Goal: Find contact information: Obtain details needed to contact an individual or organization

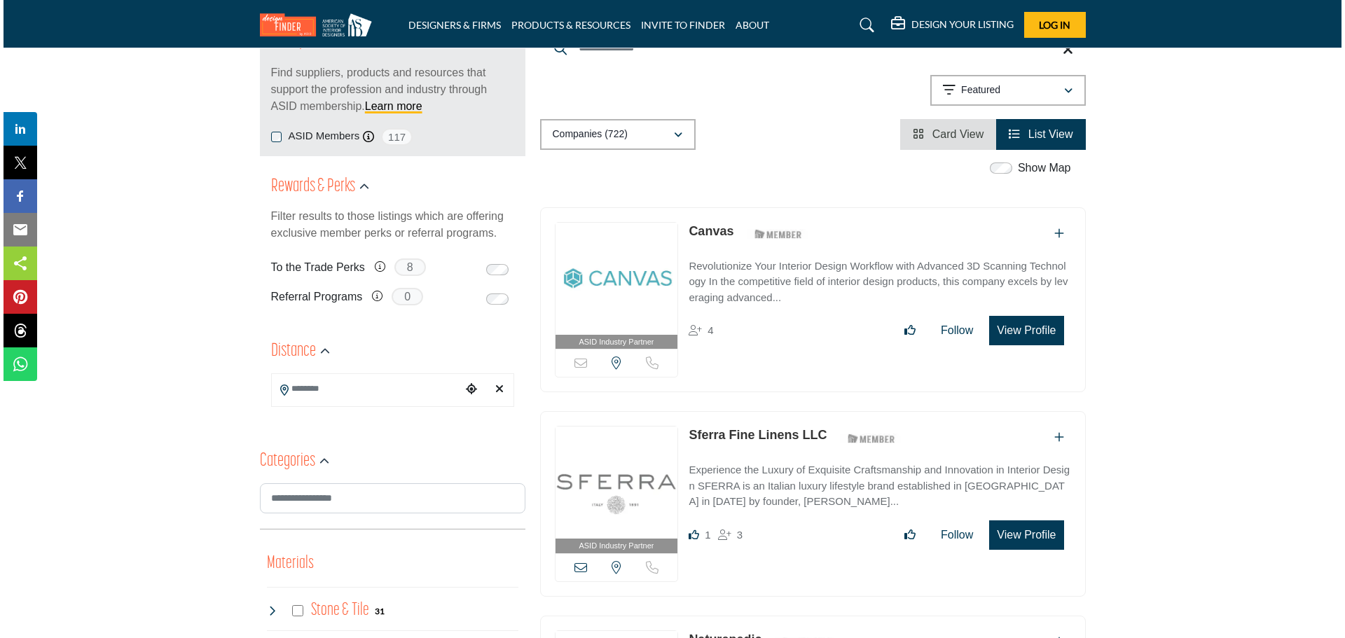
scroll to position [155, 0]
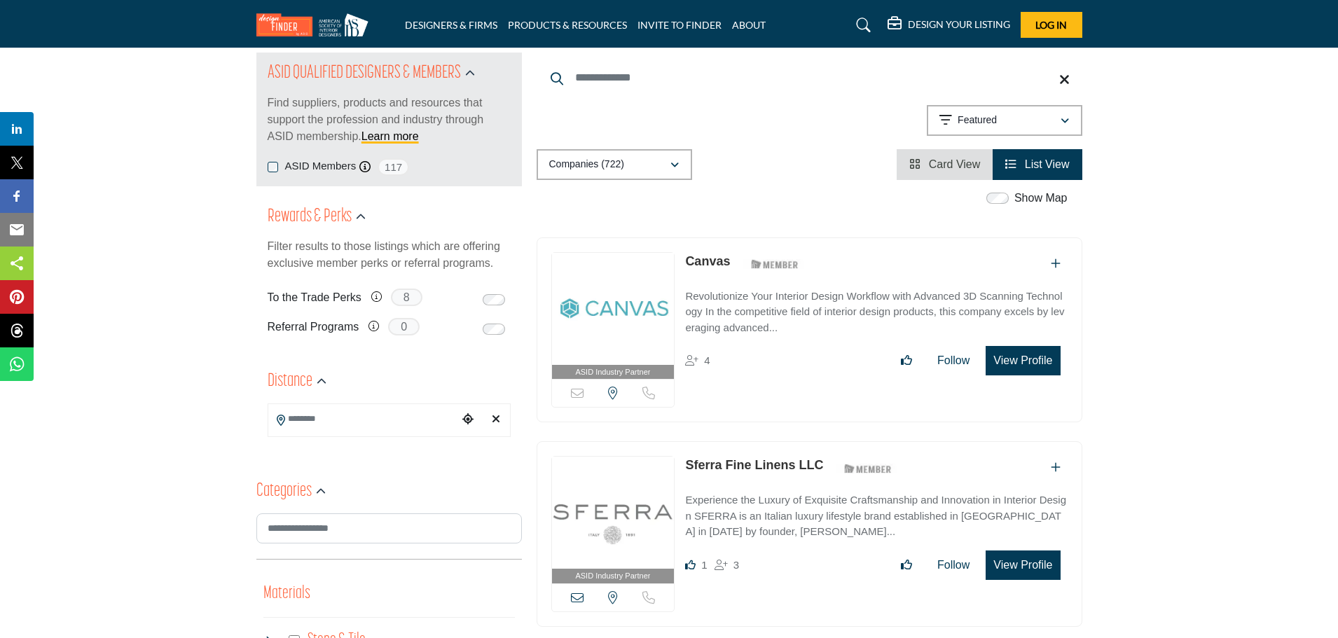
click at [1017, 355] on button "View Profile" at bounding box center [1022, 360] width 74 height 29
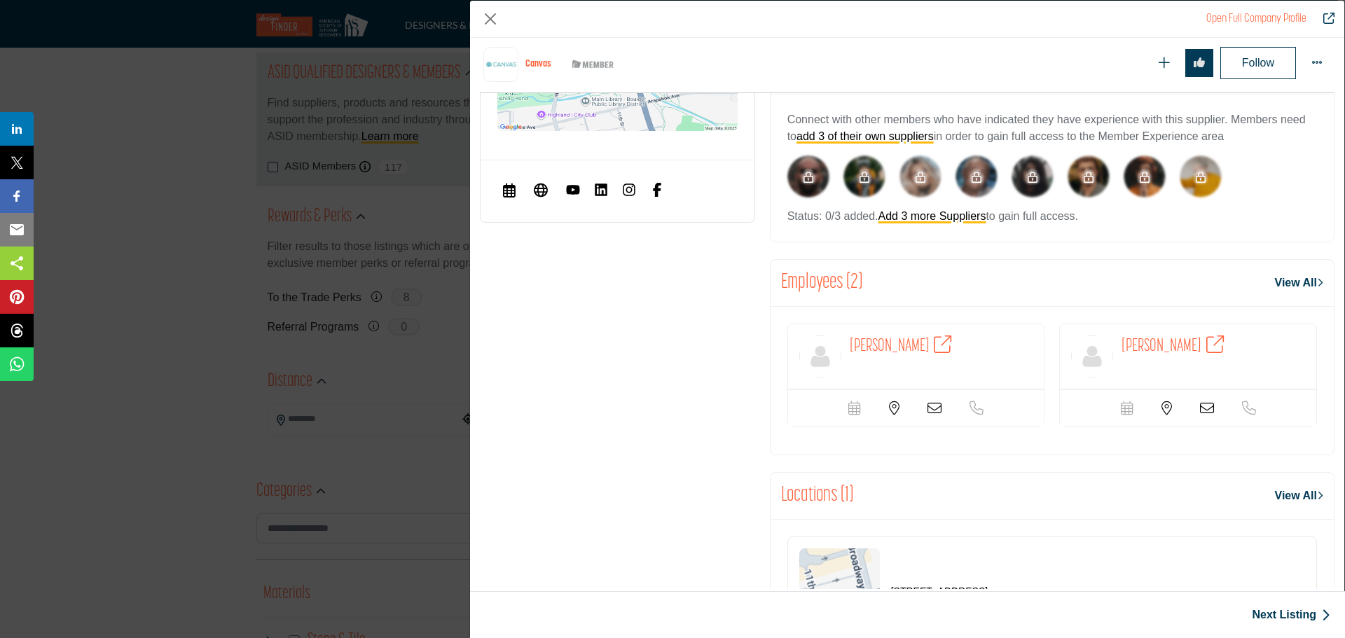
scroll to position [687, 0]
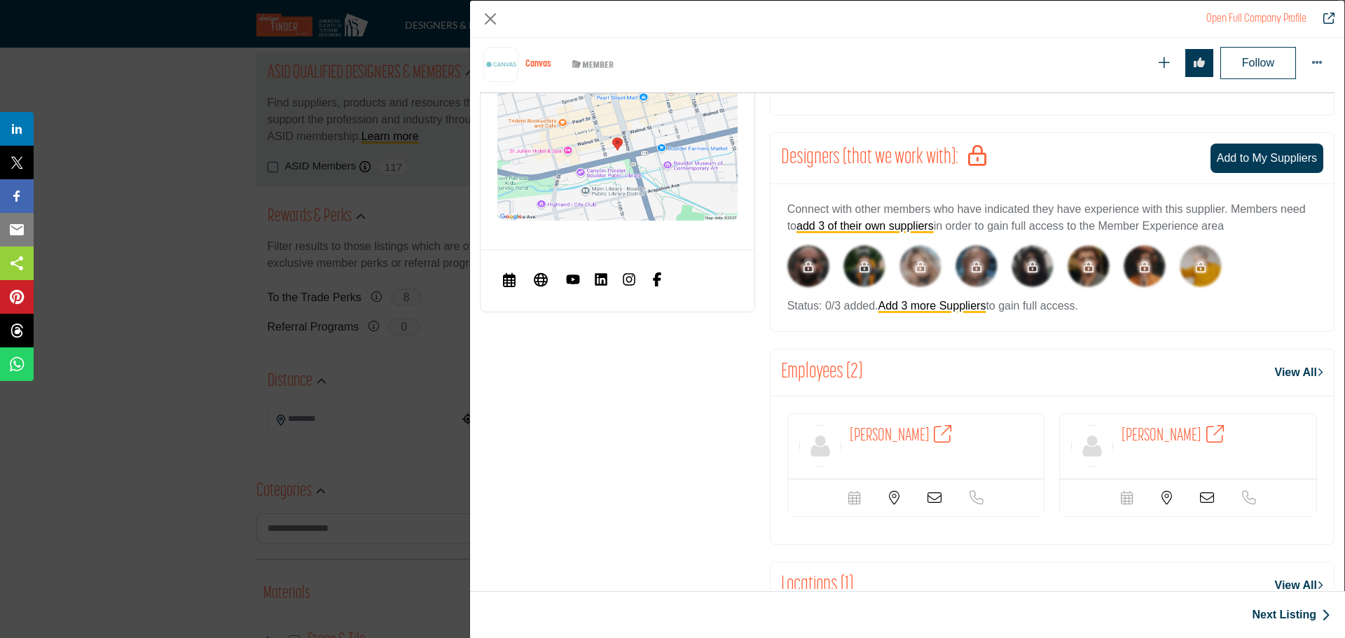
click at [951, 430] on icon "Company Data Modal" at bounding box center [943, 434] width 18 height 18
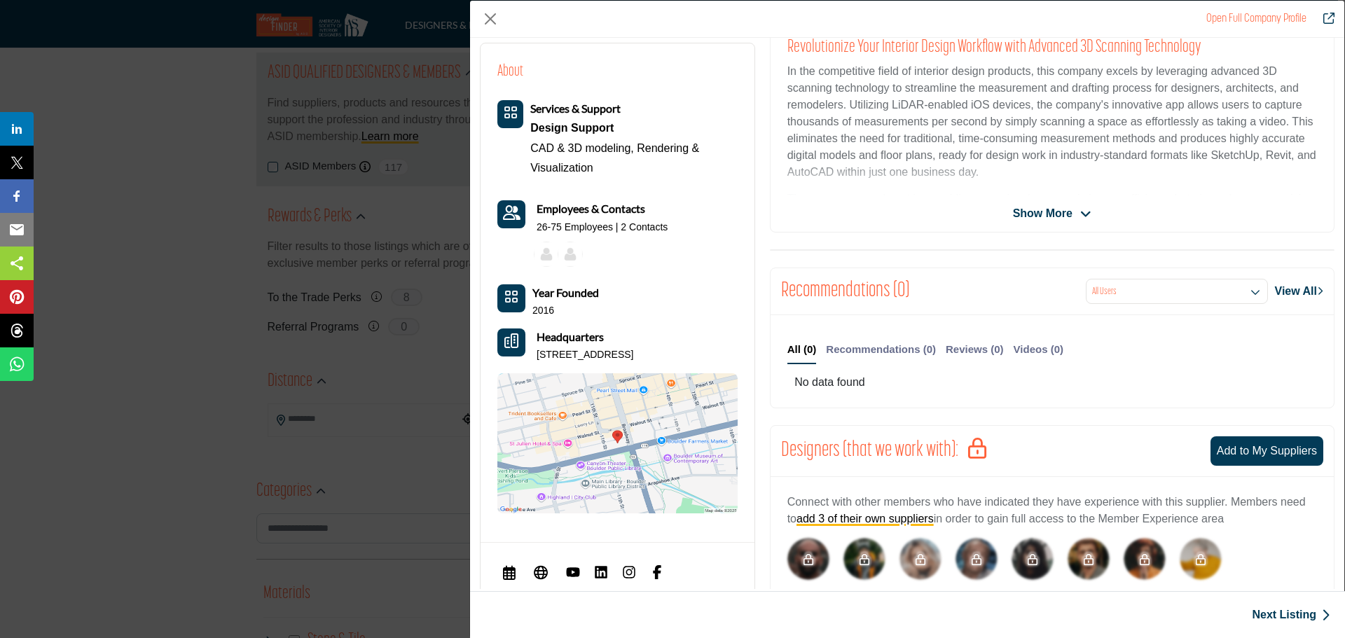
scroll to position [407, 0]
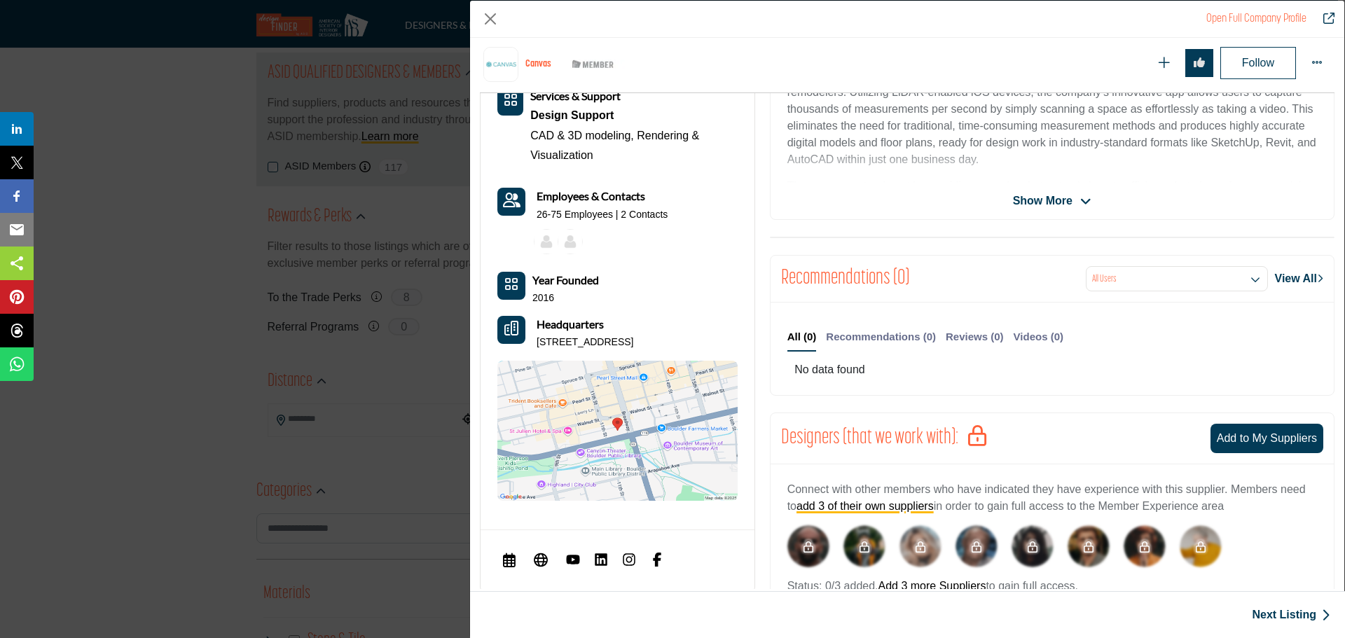
click at [1053, 206] on span "Show More" at bounding box center [1043, 201] width 60 height 17
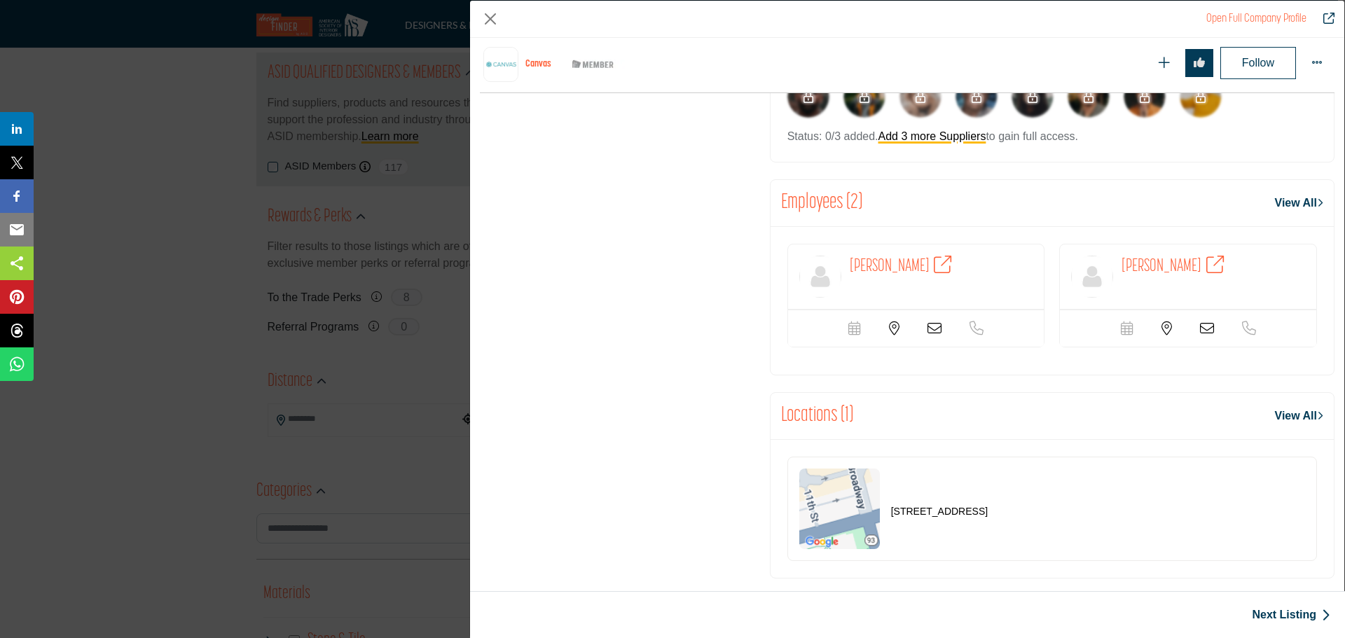
scroll to position [1012, 0]
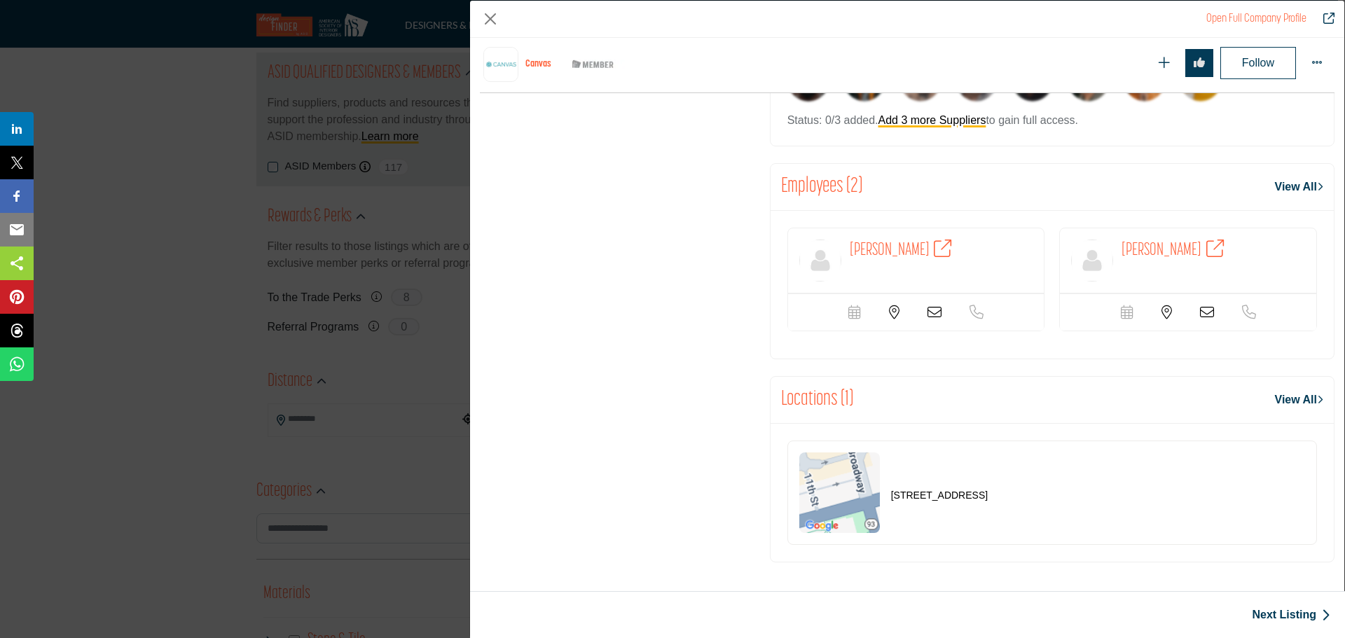
click at [938, 300] on div "Scheduler url is currently unavailable for this contact." at bounding box center [916, 311] width 256 height 37
click at [937, 308] on icon "Company Data Modal" at bounding box center [934, 312] width 14 height 14
